Goal: Transaction & Acquisition: Purchase product/service

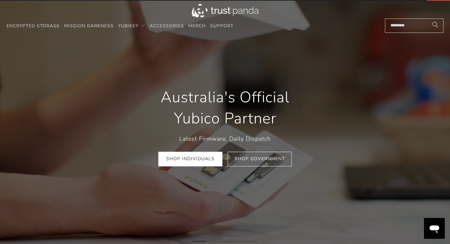
scroll to position [17, 0]
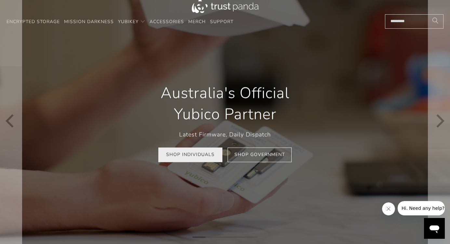
click at [186, 155] on link "Shop Individuals" at bounding box center [190, 154] width 64 height 15
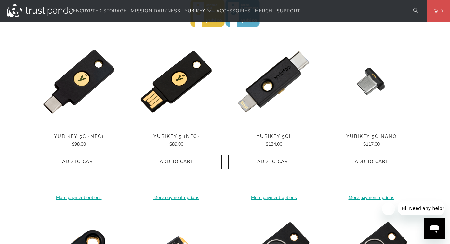
scroll to position [322, 0]
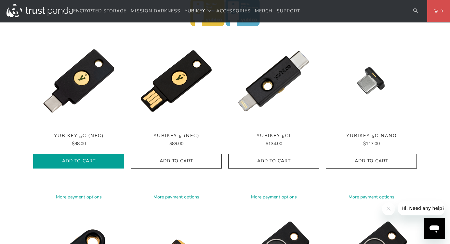
click at [77, 162] on icon "button" at bounding box center [78, 161] width 10 height 10
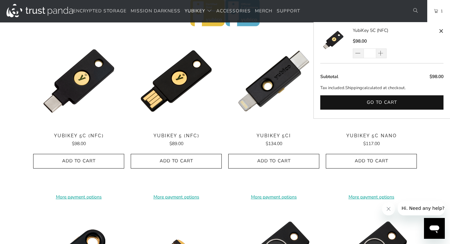
click at [436, 12] on link "1" at bounding box center [438, 11] width 23 height 22
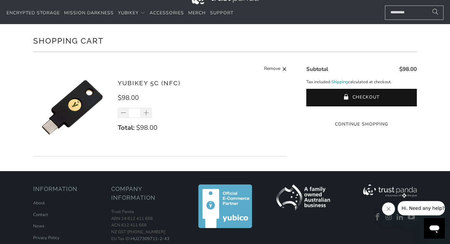
scroll to position [25, 0]
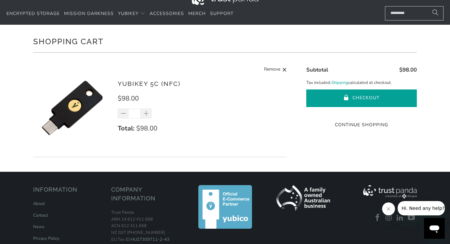
click at [363, 96] on button "Checkout" at bounding box center [361, 98] width 111 height 18
